Goal: Information Seeking & Learning: Find specific fact

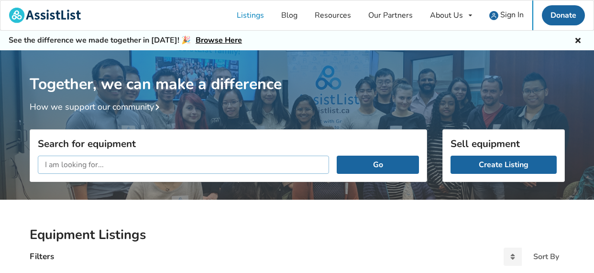
paste input "headrest for wheelchair headrest"
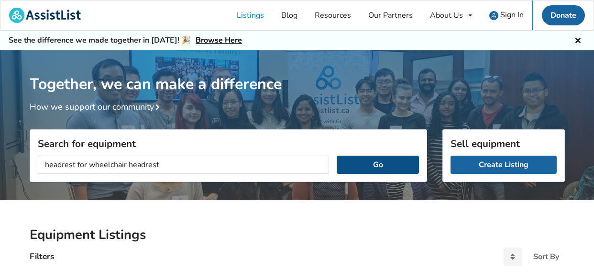
click at [383, 165] on button "Go" at bounding box center [378, 165] width 82 height 18
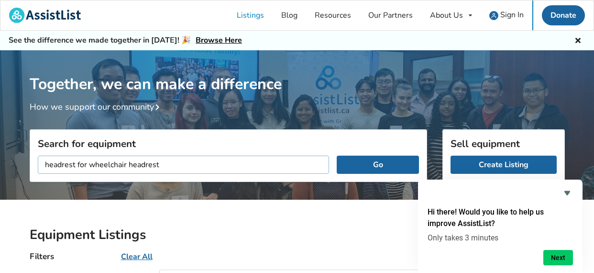
drag, startPoint x: 129, startPoint y: 164, endPoint x: 202, endPoint y: 161, distance: 72.8
click at [202, 161] on input "headrest for wheelchair headrest" at bounding box center [184, 165] width 292 height 18
drag, startPoint x: 87, startPoint y: 165, endPoint x: 76, endPoint y: 183, distance: 21.3
type input "wheelchair"
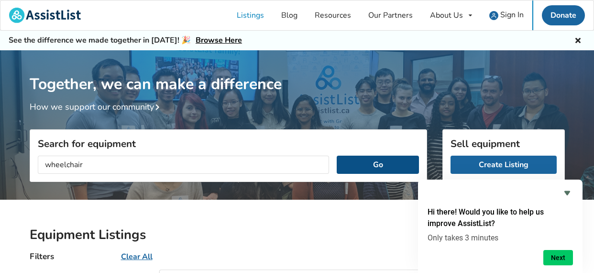
click at [381, 170] on button "Go" at bounding box center [378, 165] width 82 height 18
click at [380, 165] on button "Go" at bounding box center [378, 165] width 82 height 18
click at [364, 168] on button "Go" at bounding box center [378, 165] width 82 height 18
click at [375, 163] on button "Go" at bounding box center [378, 165] width 82 height 18
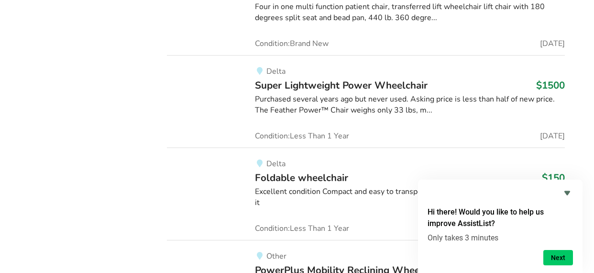
scroll to position [8810, 0]
